Goal: Transaction & Acquisition: Subscribe to service/newsletter

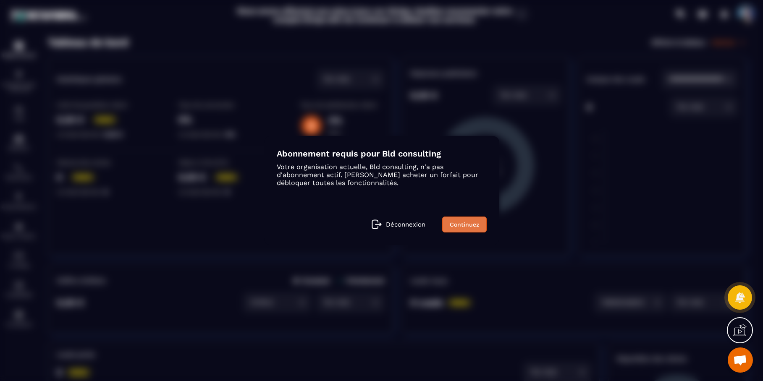
click at [459, 226] on link "Continuez" at bounding box center [464, 225] width 44 height 16
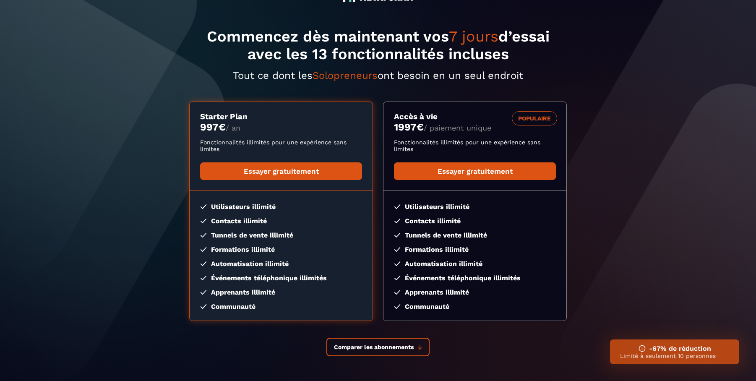
scroll to position [76, 0]
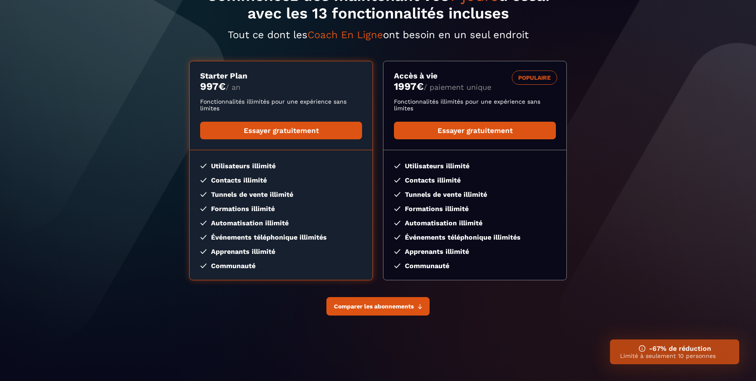
click at [408, 314] on button "Comparer les abonnements" at bounding box center [378, 306] width 103 height 18
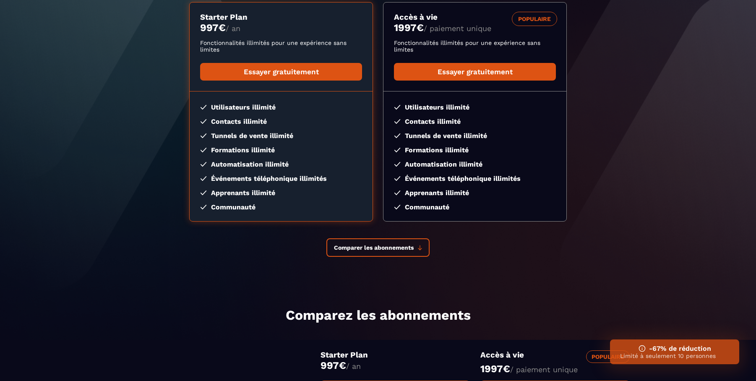
scroll to position [0, 0]
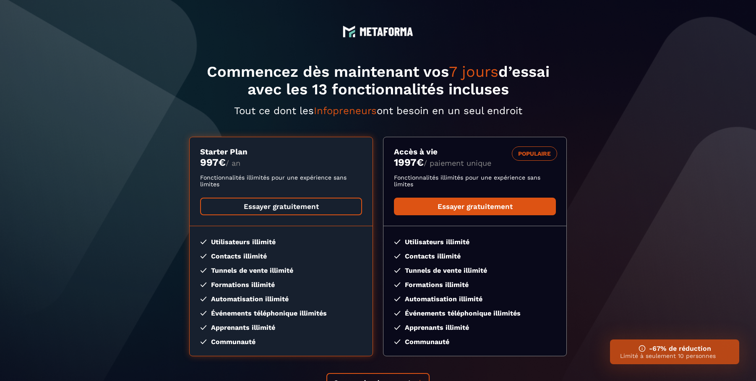
click at [284, 199] on link "Essayer gratuitement" at bounding box center [281, 207] width 162 height 18
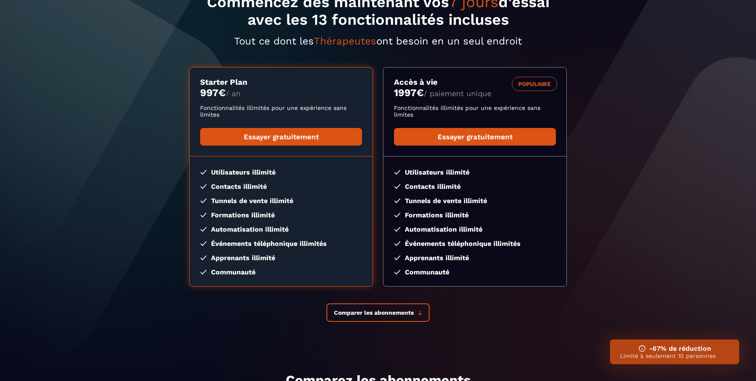
click at [634, 98] on section "Commencez dès maintenant vos 7 jours d’essai avec les 13 fonctionnalités inclus…" at bounding box center [378, 167] width 756 height 475
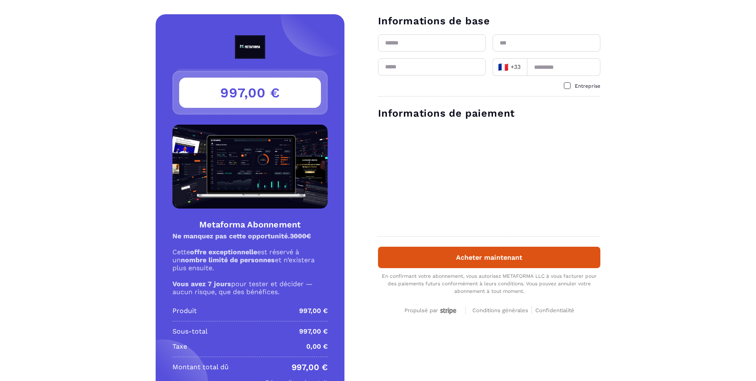
scroll to position [8, 0]
